Goal: Transaction & Acquisition: Purchase product/service

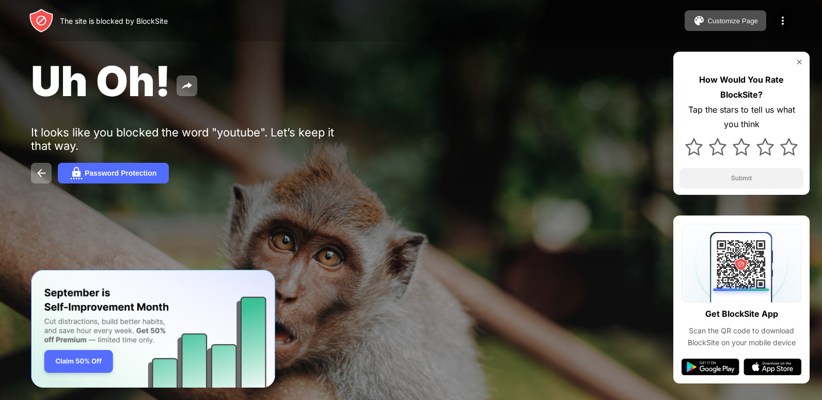
click at [100, 289] on img "Banner Message" at bounding box center [153, 329] width 244 height 118
